Goal: Task Accomplishment & Management: Use online tool/utility

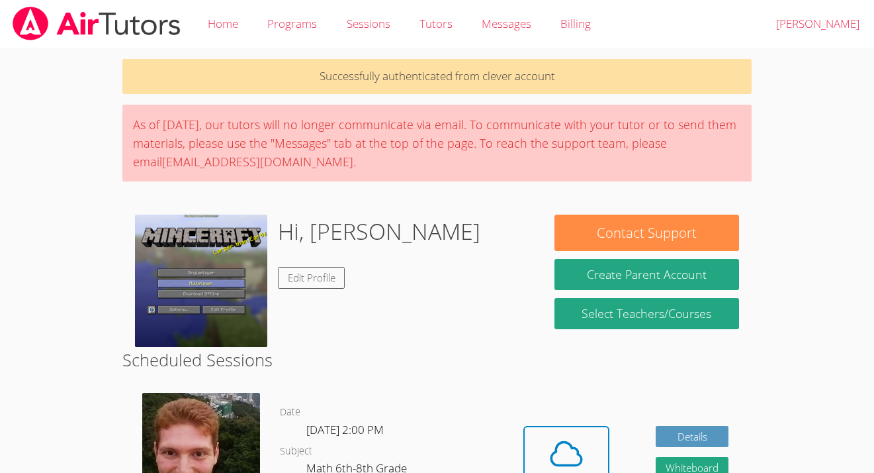
click at [581, 472] on div "Cloud Room" at bounding box center [567, 481] width 68 height 19
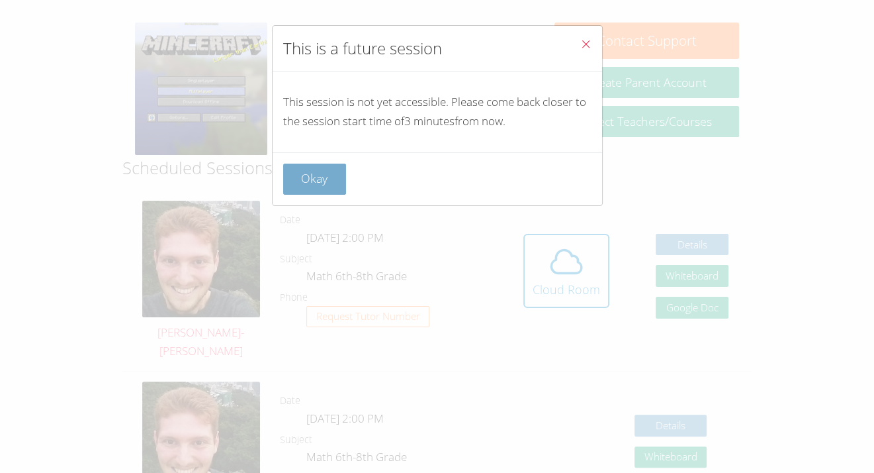
click at [330, 171] on button "Okay" at bounding box center [315, 179] width 64 height 31
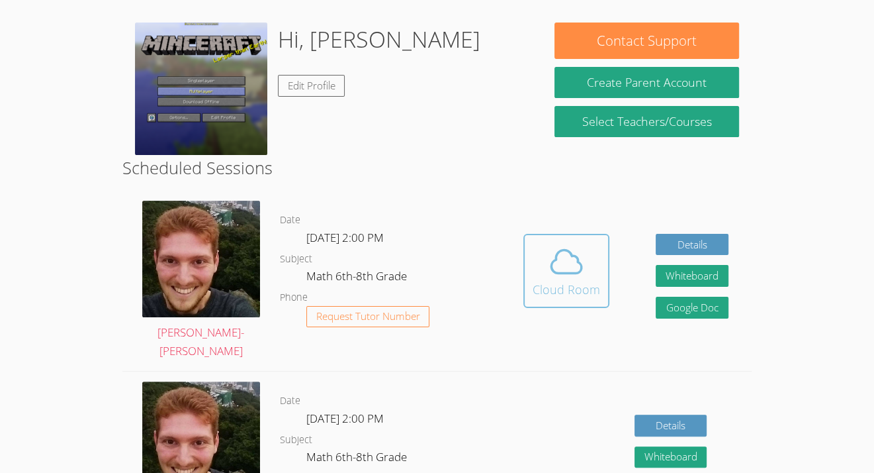
click at [551, 262] on icon at bounding box center [566, 261] width 37 height 37
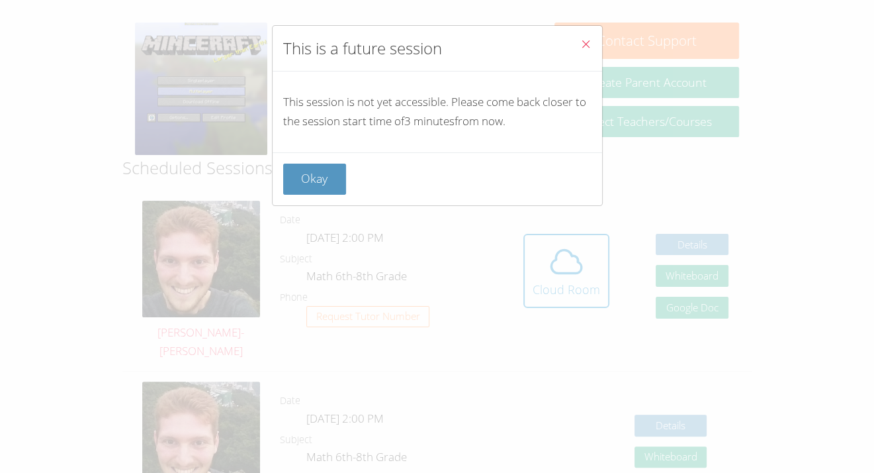
click at [339, 196] on div "Okay" at bounding box center [438, 178] width 330 height 53
click at [289, 175] on button "Okay" at bounding box center [315, 179] width 64 height 31
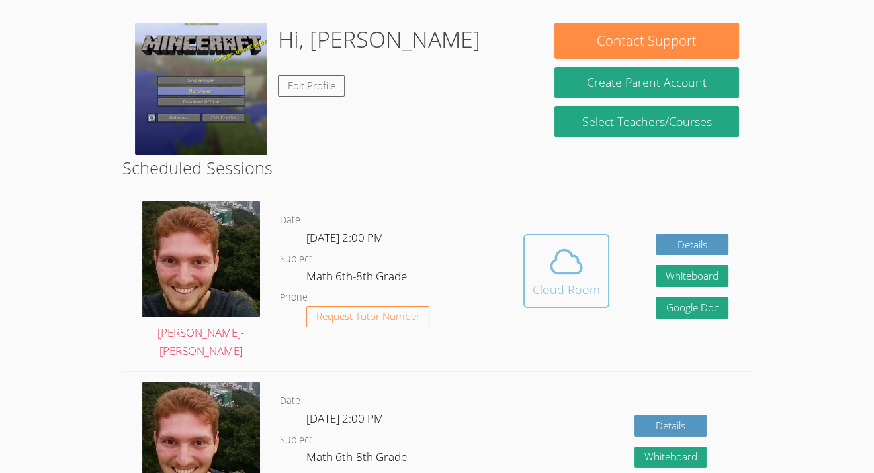
click at [590, 289] on button "Cloud Room" at bounding box center [567, 271] width 86 height 74
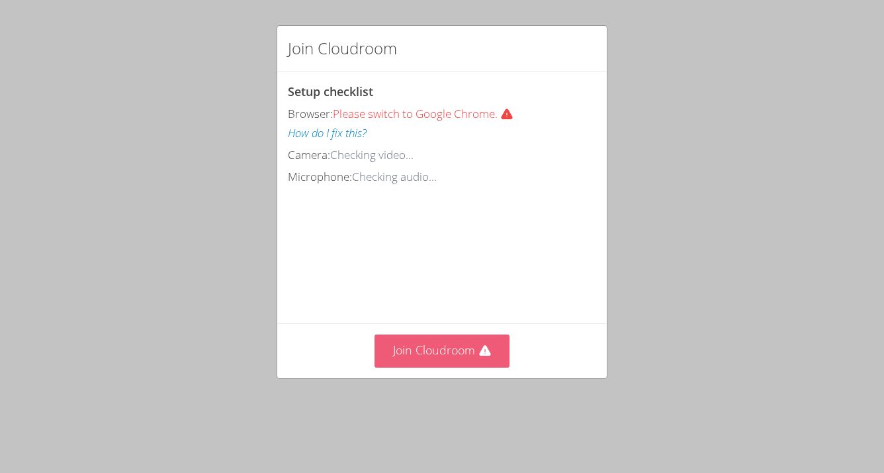
click at [463, 367] on button "Join Cloudroom" at bounding box center [443, 350] width 136 height 32
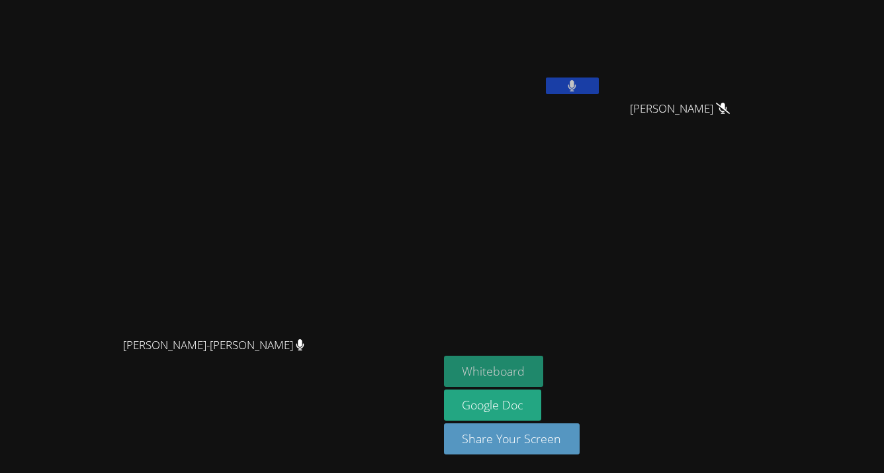
click at [544, 374] on button "Whiteboard" at bounding box center [494, 370] width 100 height 31
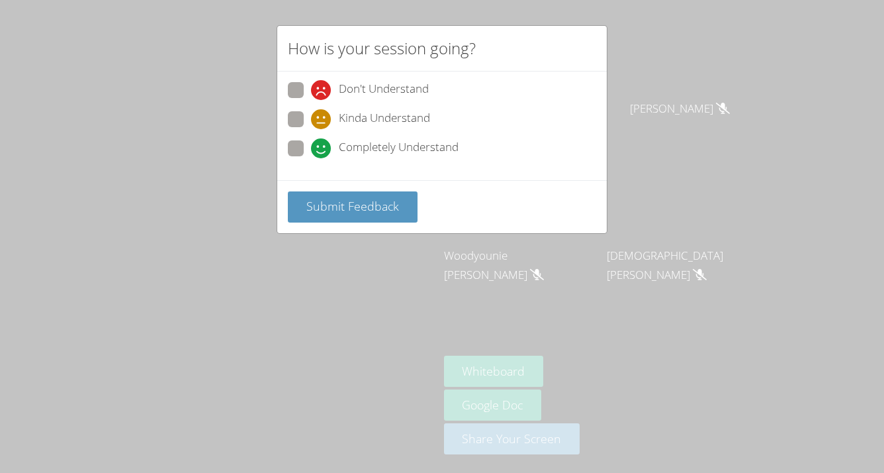
click at [390, 85] on span "Don't Understand" at bounding box center [384, 90] width 90 height 20
click at [322, 85] on input "Don't Understand" at bounding box center [316, 87] width 11 height 11
radio input "true"
click at [344, 138] on span "Completely Understand" at bounding box center [399, 148] width 120 height 20
click at [322, 140] on input "Completely Understand" at bounding box center [316, 145] width 11 height 11
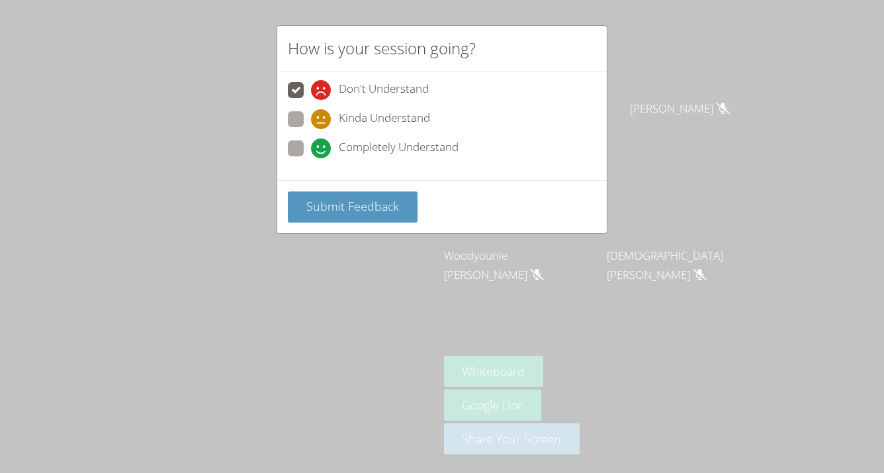
radio input "true"
click at [352, 192] on button "Submit Feedback" at bounding box center [353, 206] width 130 height 31
